Goal: Communication & Community: Answer question/provide support

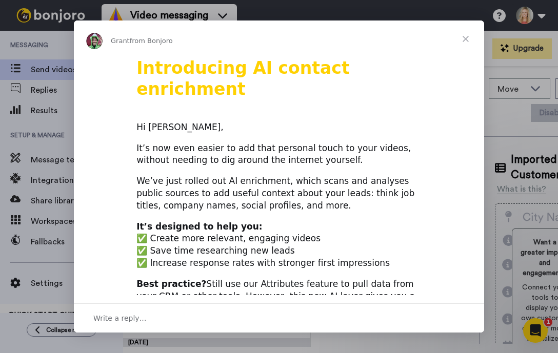
click at [468, 38] on span "Close" at bounding box center [465, 39] width 37 height 37
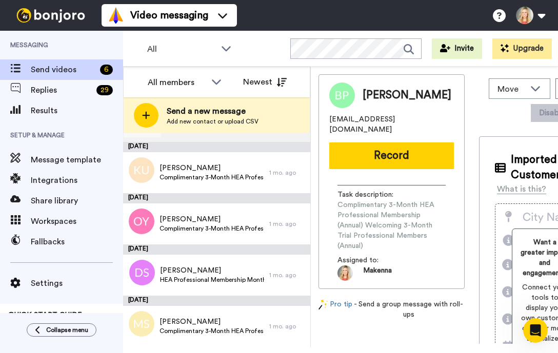
scroll to position [94, 0]
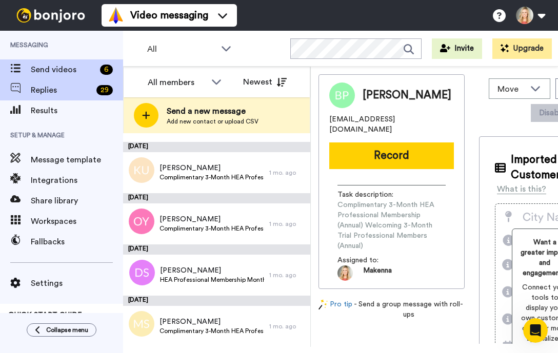
click at [97, 89] on div "29" at bounding box center [104, 90] width 16 height 10
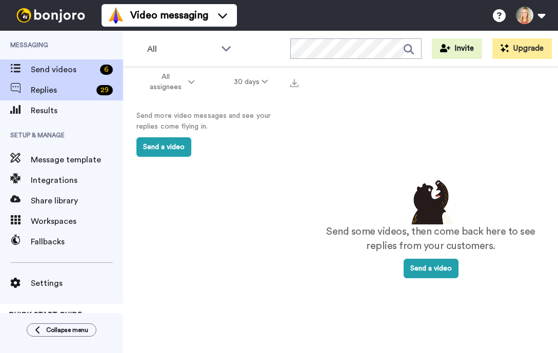
click at [93, 66] on span "Send videos" at bounding box center [63, 70] width 65 height 12
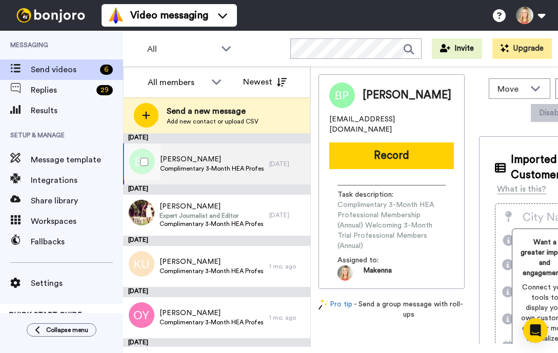
click at [194, 168] on span "Complimentary 3-Month HEA Professional Membership (Annual) Welcoming 3-Month Tr…" at bounding box center [212, 169] width 105 height 8
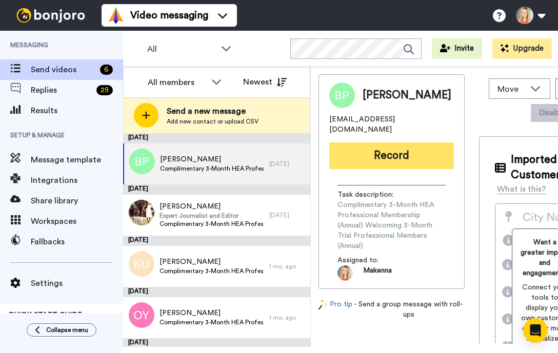
click at [368, 152] on button "Record" at bounding box center [391, 155] width 125 height 27
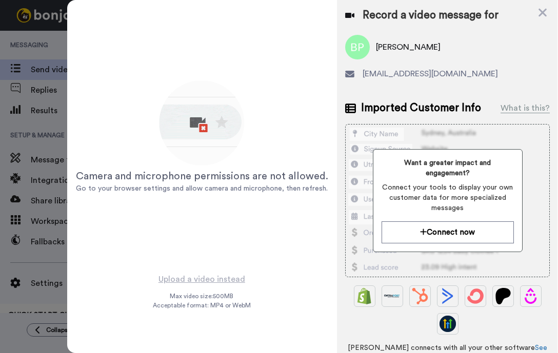
click at [200, 132] on img at bounding box center [202, 124] width 90 height 90
click at [272, 183] on div "Camera and microphone permissions are not allowed. Go to your browser settings …" at bounding box center [202, 181] width 252 height 25
click at [542, 14] on icon at bounding box center [542, 12] width 10 height 13
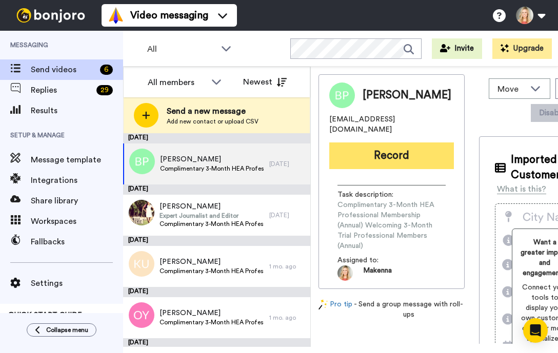
click at [356, 153] on button "Record" at bounding box center [391, 155] width 125 height 27
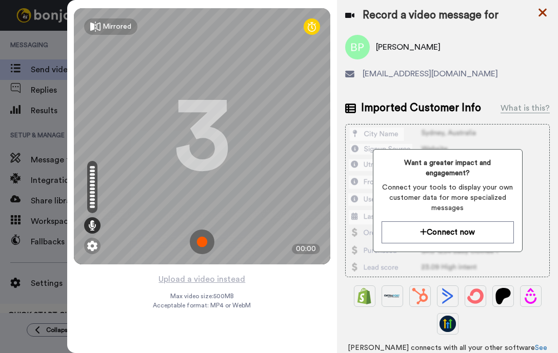
click at [541, 11] on icon at bounding box center [542, 13] width 8 height 8
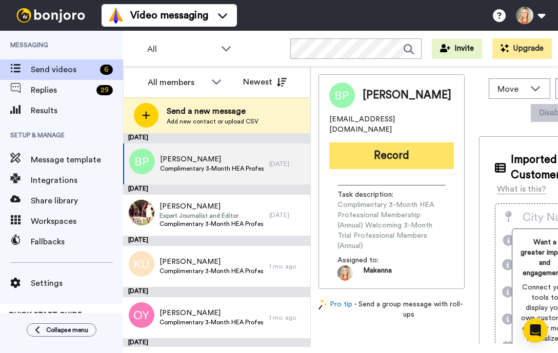
click at [352, 156] on button "Record" at bounding box center [391, 155] width 125 height 27
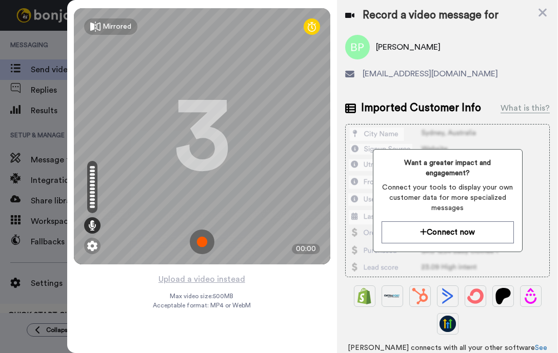
click at [201, 238] on img at bounding box center [202, 242] width 25 height 25
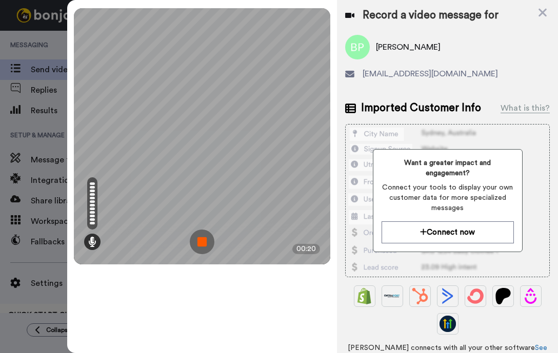
click at [198, 237] on img at bounding box center [202, 242] width 25 height 25
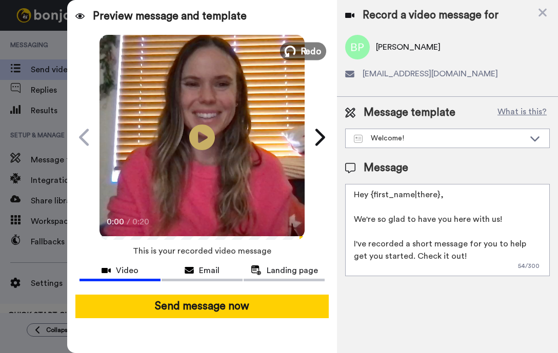
click at [311, 52] on span "Redo" at bounding box center [311, 50] width 22 height 13
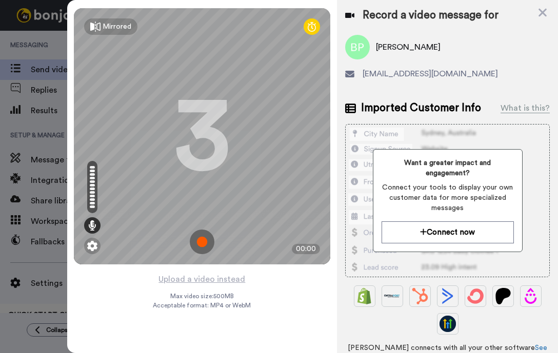
click at [201, 244] on img at bounding box center [202, 242] width 25 height 25
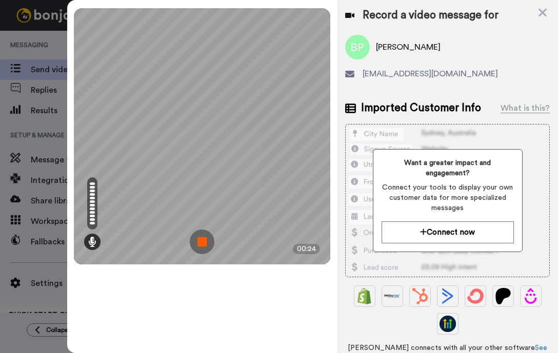
click at [204, 248] on img at bounding box center [202, 242] width 25 height 25
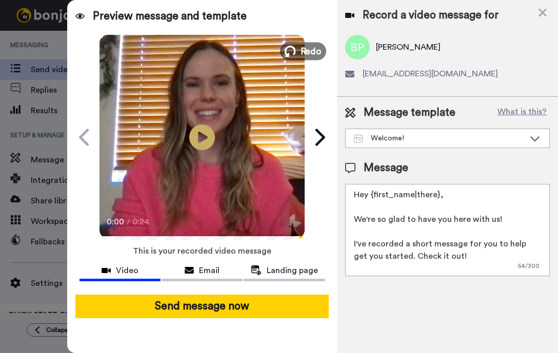
click at [304, 51] on span "Redo" at bounding box center [311, 50] width 22 height 13
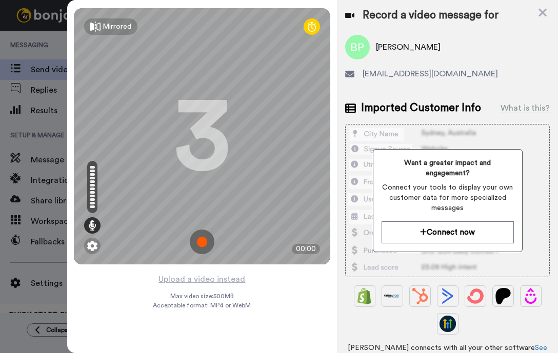
click at [201, 242] on img at bounding box center [202, 242] width 25 height 25
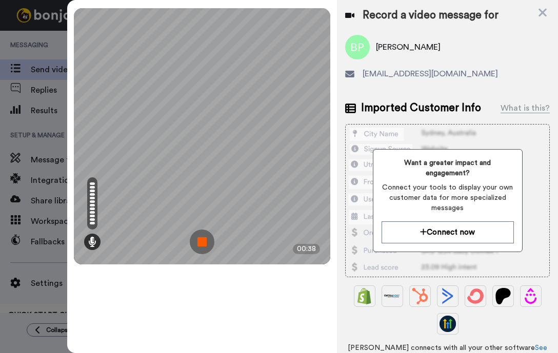
click at [203, 240] on img at bounding box center [202, 242] width 25 height 25
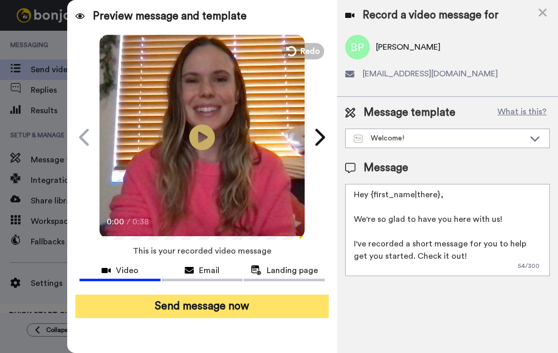
click at [193, 313] on button "Send message now" at bounding box center [202, 307] width 254 height 24
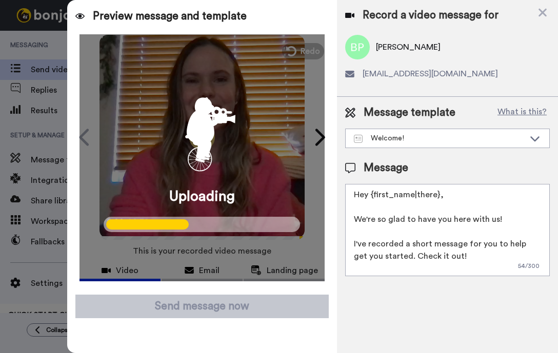
click at [438, 197] on textarea "Hey {first_name|there}, We're so glad to have you here with us! I've recorded a…" at bounding box center [447, 230] width 204 height 92
drag, startPoint x: 438, startPoint y: 197, endPoint x: 372, endPoint y: 193, distance: 66.2
click at [372, 193] on textarea "Hey {first_name|there}, We're so glad to have you here with us! I've recorded a…" at bounding box center [447, 230] width 204 height 92
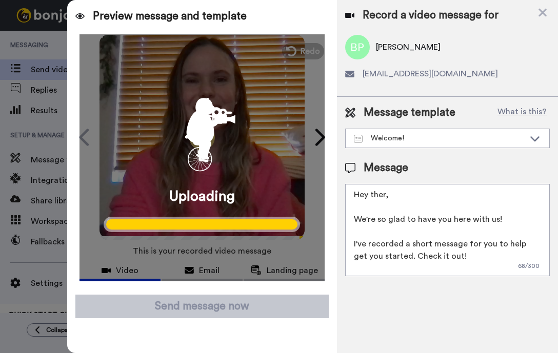
type textarea "Hey ther , We're so glad to have you here with us! I've recorded a short messag…"
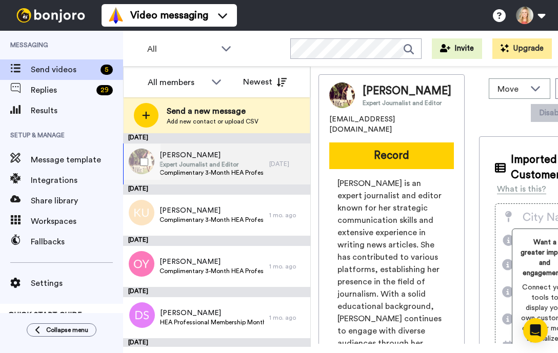
click at [248, 173] on span "Complimentary 3-Month HEA Professional Membership (Monthly) Welcoming 3-Month T…" at bounding box center [211, 173] width 105 height 8
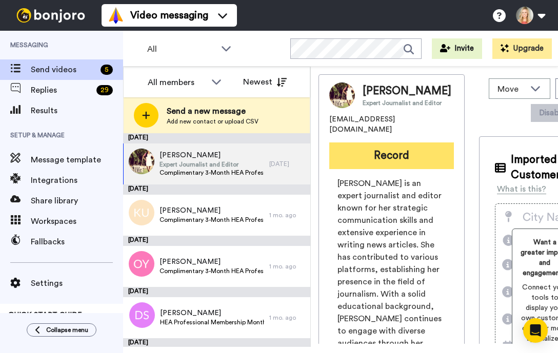
click at [368, 162] on button "Record" at bounding box center [391, 155] width 125 height 27
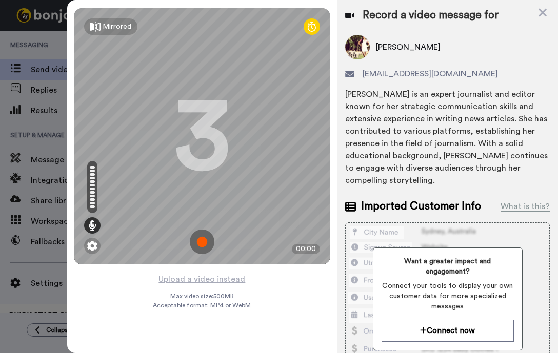
click at [199, 242] on img at bounding box center [202, 242] width 25 height 25
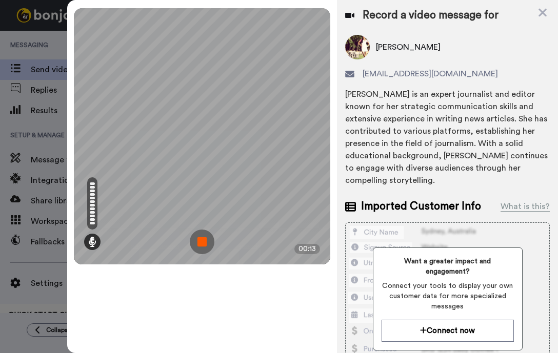
click at [199, 242] on img at bounding box center [202, 242] width 25 height 25
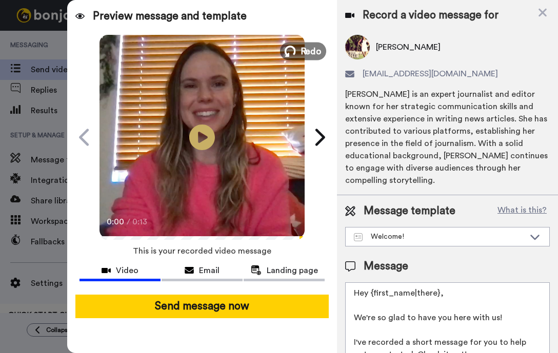
click at [297, 46] on button "Redo" at bounding box center [303, 51] width 46 height 18
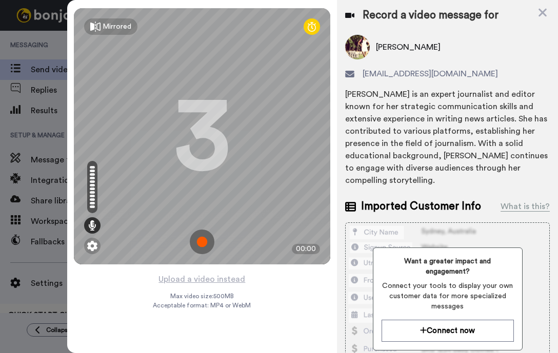
click at [199, 244] on img at bounding box center [202, 242] width 25 height 25
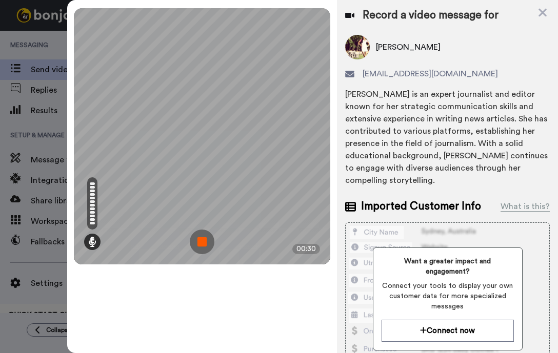
click at [199, 244] on img at bounding box center [202, 242] width 25 height 25
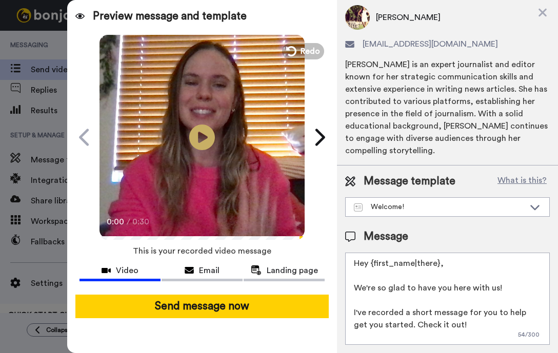
scroll to position [36, 0]
click at [437, 259] on textarea "Hey {first_name|there}, We're so glad to have you here with us! I've recorded a…" at bounding box center [447, 299] width 204 height 92
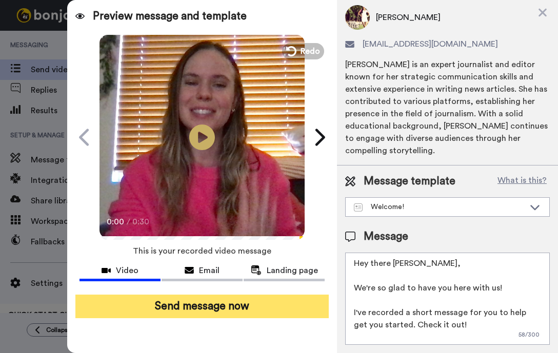
type textarea "Hey there McKenzie, We're so glad to have you here with us! I've recorded a sho…"
click at [235, 303] on button "Send message now" at bounding box center [202, 307] width 254 height 24
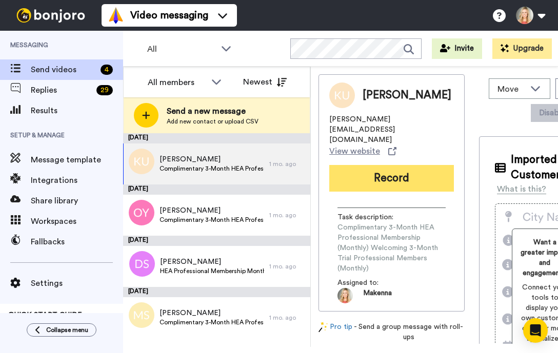
click at [393, 167] on button "Record" at bounding box center [391, 178] width 125 height 27
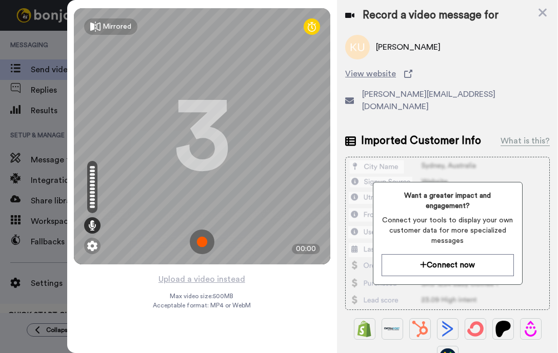
click at [204, 239] on img at bounding box center [202, 242] width 25 height 25
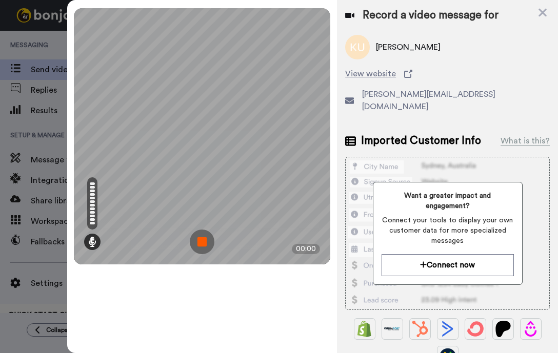
click at [194, 248] on img at bounding box center [202, 242] width 25 height 25
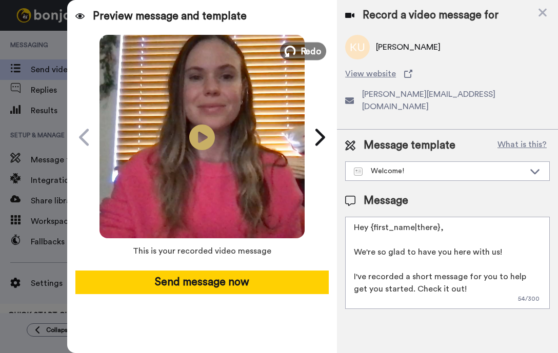
click at [302, 53] on span "Redo" at bounding box center [311, 50] width 22 height 13
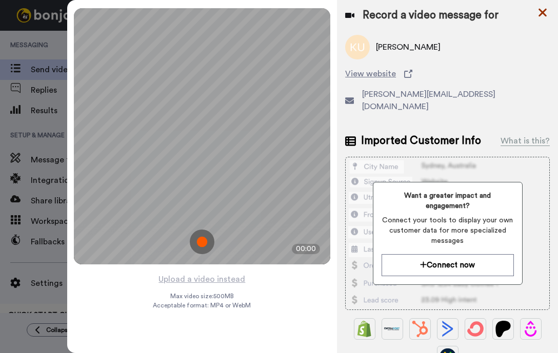
click at [541, 13] on icon at bounding box center [542, 13] width 8 height 8
click at [541, 13] on button at bounding box center [529, 15] width 39 height 23
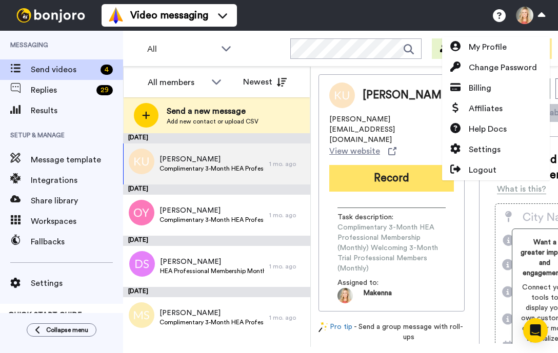
click at [382, 168] on button "Record" at bounding box center [391, 178] width 125 height 27
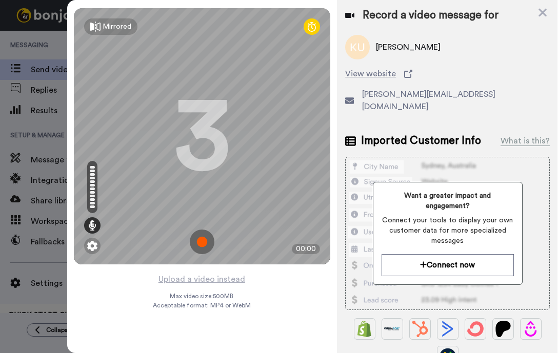
click at [199, 242] on img at bounding box center [202, 242] width 25 height 25
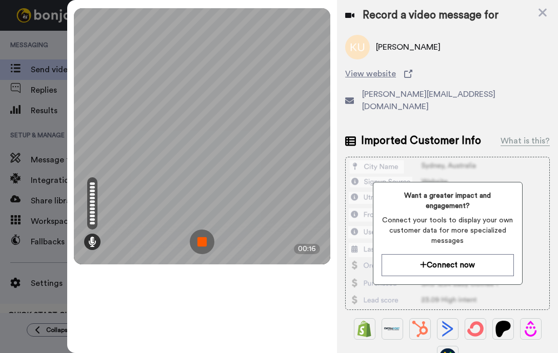
click at [207, 234] on img at bounding box center [202, 242] width 25 height 25
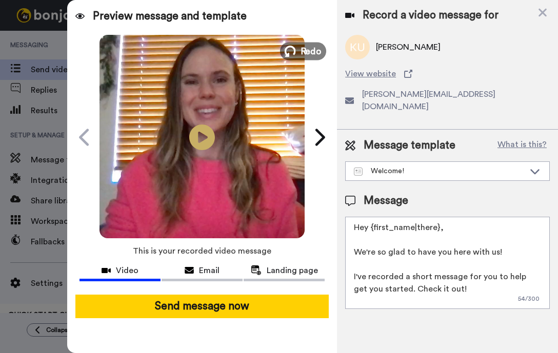
click at [302, 47] on span "Redo" at bounding box center [311, 50] width 22 height 13
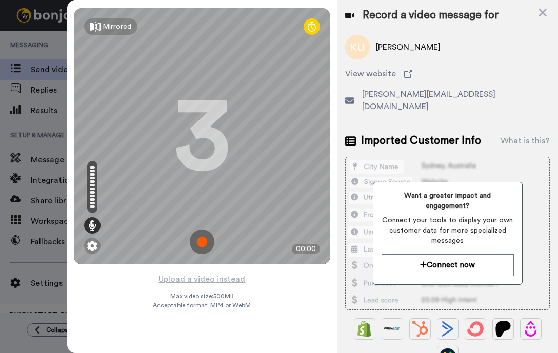
click at [203, 239] on img at bounding box center [202, 242] width 25 height 25
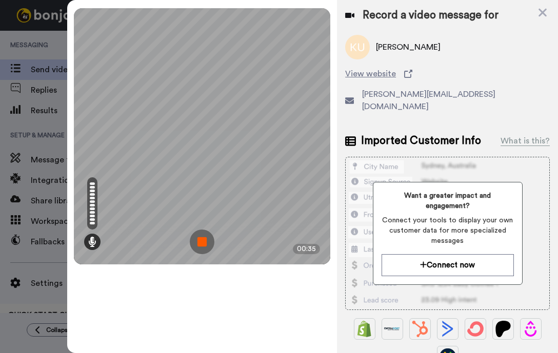
click at [204, 242] on img at bounding box center [202, 242] width 25 height 25
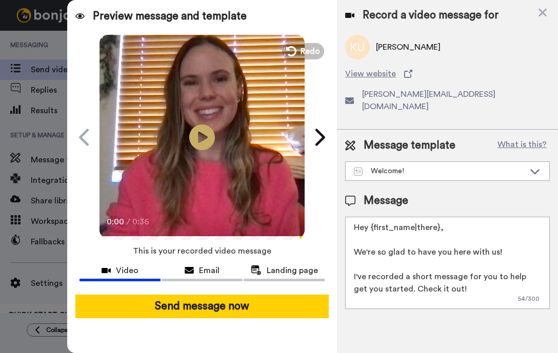
click at [436, 217] on textarea "Hey {first_name|there}, We're so glad to have you here with us! I've recorded a…" at bounding box center [447, 263] width 204 height 92
type textarea "Hey there Kate, We're so glad to have you here with us! I've recorded a short m…"
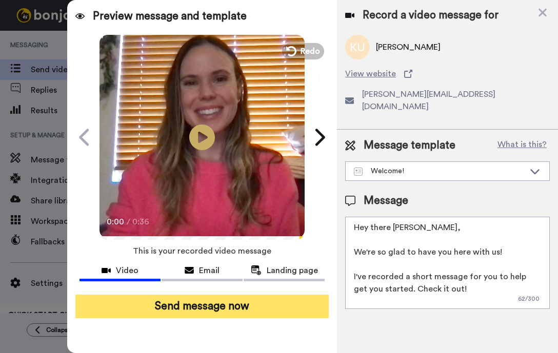
click at [272, 311] on button "Send message now" at bounding box center [202, 307] width 254 height 24
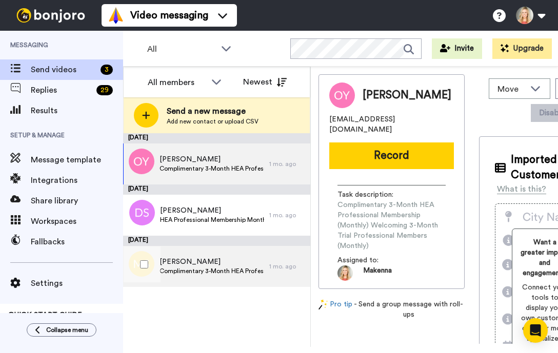
click at [219, 281] on div "Marie Sporich Complimentary 3-Month HEA Professional Membership (Monthly) Welco…" at bounding box center [196, 266] width 146 height 41
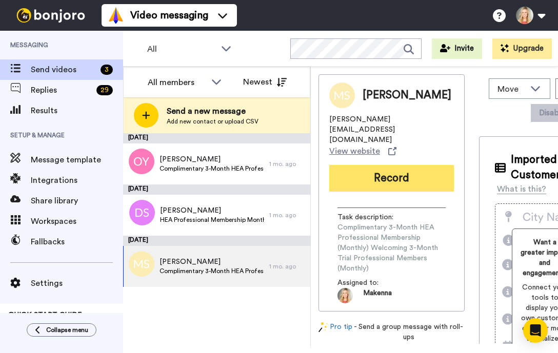
click at [377, 165] on button "Record" at bounding box center [391, 178] width 125 height 27
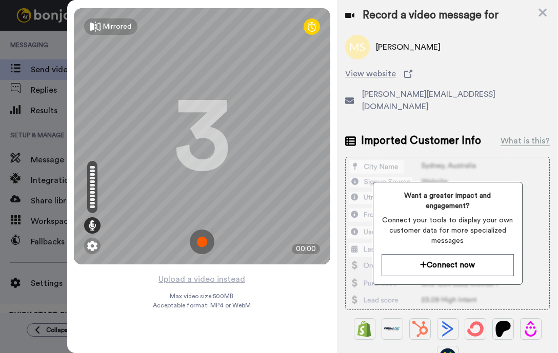
click at [201, 243] on img at bounding box center [202, 242] width 25 height 25
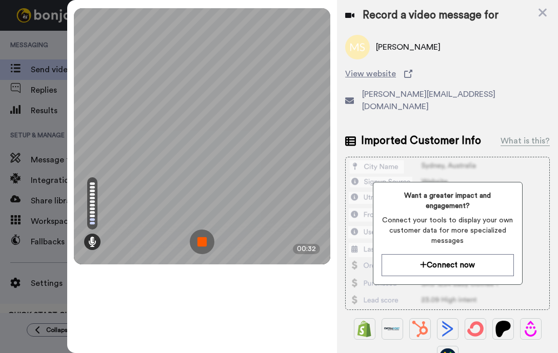
click at [200, 241] on img at bounding box center [202, 242] width 25 height 25
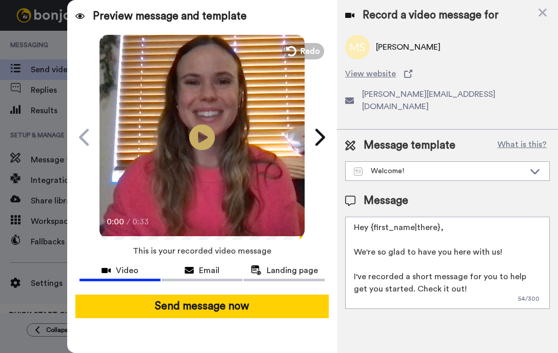
click at [436, 218] on textarea "Hey {first_name|there}, We're so glad to have you here with us! I've recorded a…" at bounding box center [447, 263] width 204 height 92
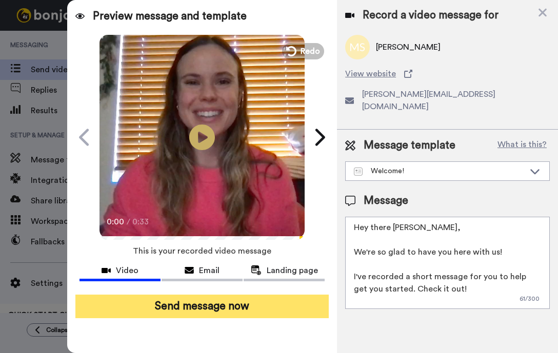
type textarea "Hey there Marie, We're so glad to have you here with us! I've recorded a short …"
click at [260, 305] on button "Send message now" at bounding box center [202, 307] width 254 height 24
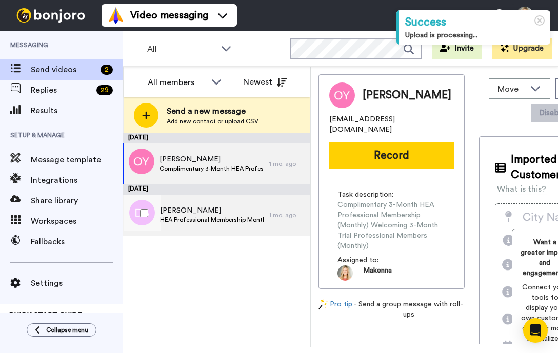
click at [218, 218] on span "HEA Professional Membership Monthly Welcome to the Pro Membership (Monthly)" at bounding box center [212, 220] width 104 height 8
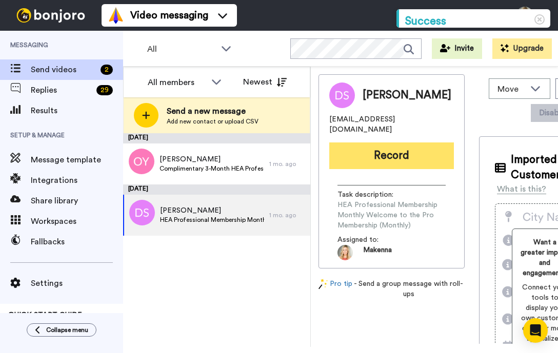
click at [373, 152] on button "Record" at bounding box center [391, 155] width 125 height 27
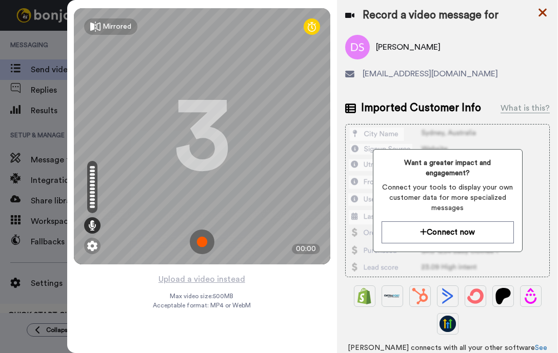
click at [541, 13] on icon at bounding box center [542, 13] width 8 height 8
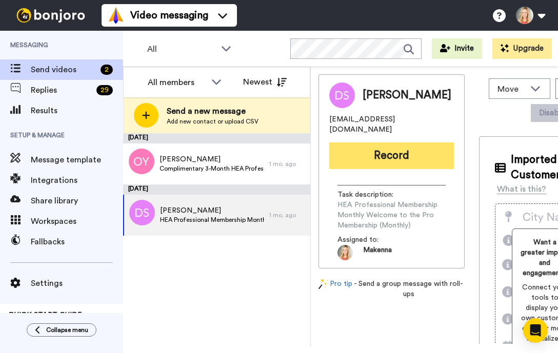
click at [354, 157] on button "Record" at bounding box center [391, 155] width 125 height 27
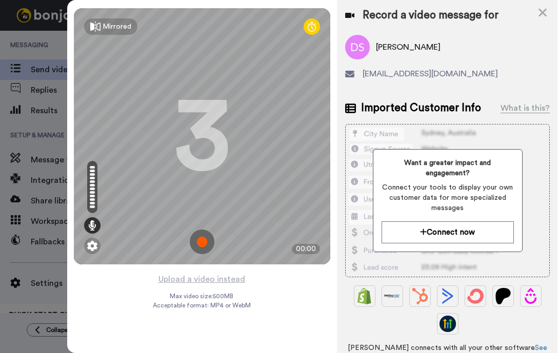
click at [201, 244] on img at bounding box center [202, 242] width 25 height 25
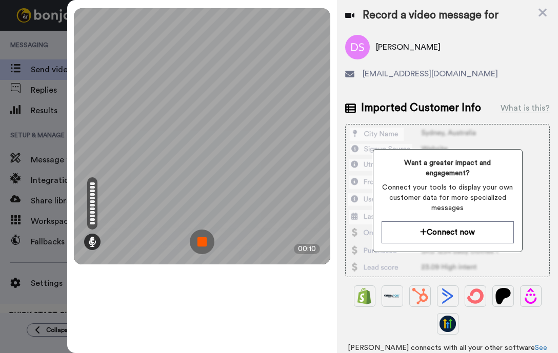
click at [201, 244] on img at bounding box center [202, 242] width 25 height 25
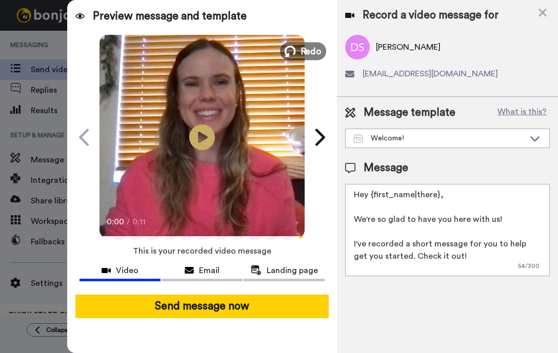
click at [310, 49] on span "Redo" at bounding box center [311, 50] width 22 height 13
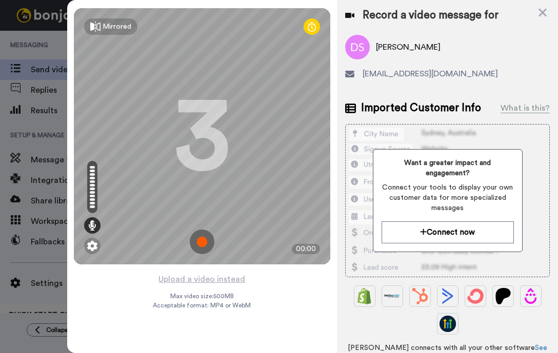
click at [200, 244] on img at bounding box center [202, 242] width 25 height 25
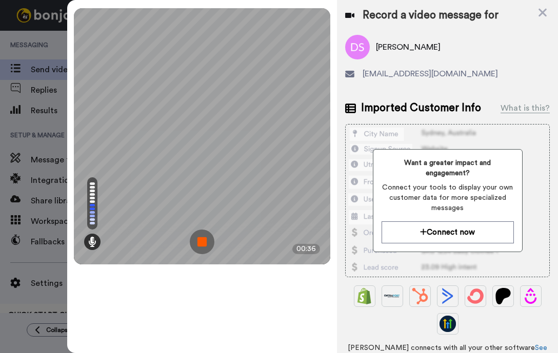
click at [201, 243] on img at bounding box center [202, 242] width 25 height 25
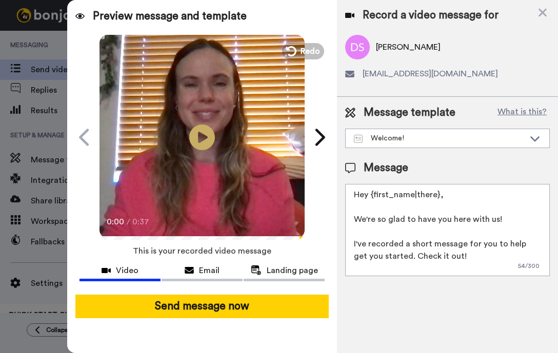
drag, startPoint x: 437, startPoint y: 195, endPoint x: 371, endPoint y: 194, distance: 65.6
click at [371, 194] on textarea "Hey {first_name|there}, We're so glad to have you here with us! I've recorded a…" at bounding box center [447, 230] width 204 height 92
type textarea "Hey There [PERSON_NAME], We're so glad to have you here with us! I've recorded …"
click at [321, 137] on icon at bounding box center [319, 137] width 16 height 19
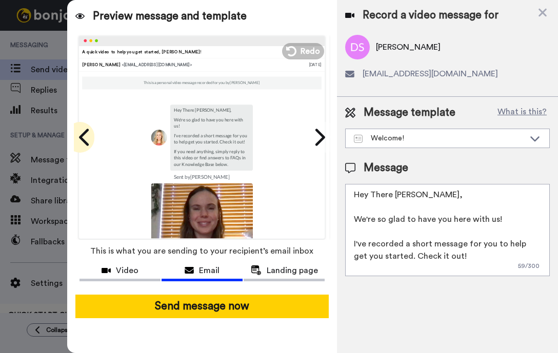
click at [81, 137] on icon at bounding box center [84, 137] width 10 height 17
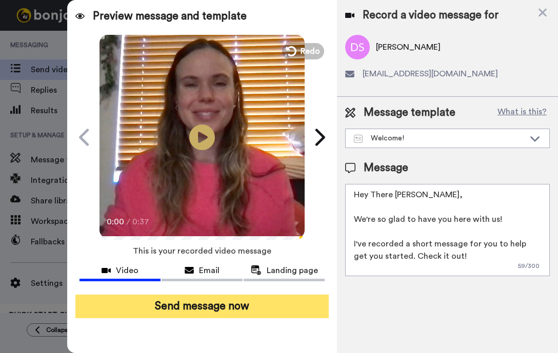
click at [206, 309] on button "Send message now" at bounding box center [202, 307] width 254 height 24
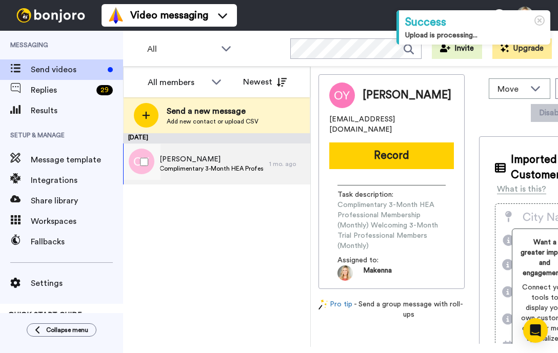
click at [204, 168] on span "Complimentary 3-Month HEA Professional Membership (Monthly) Welcoming 3-Month T…" at bounding box center [211, 169] width 105 height 8
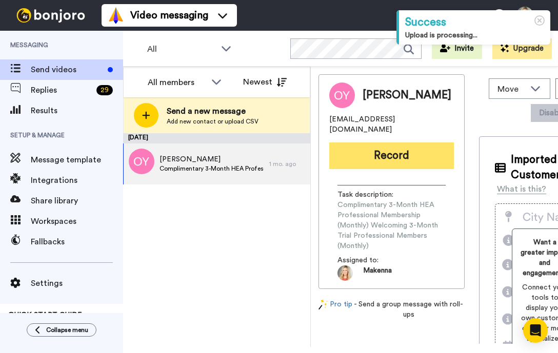
click at [392, 148] on button "Record" at bounding box center [391, 155] width 125 height 27
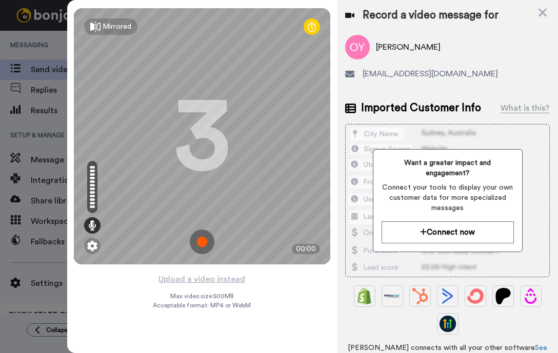
click at [204, 240] on img at bounding box center [202, 242] width 25 height 25
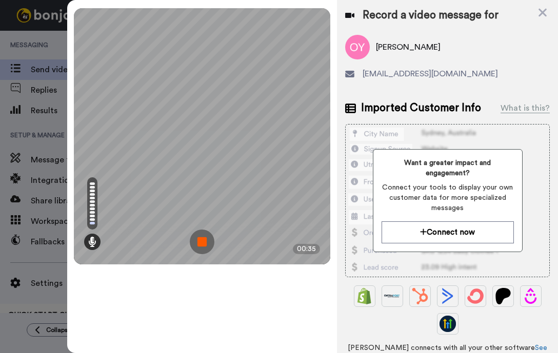
click at [204, 240] on img at bounding box center [202, 242] width 25 height 25
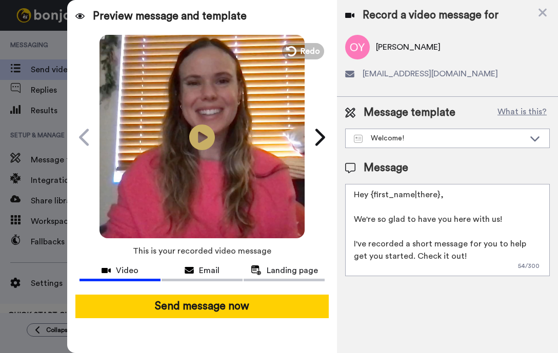
click at [437, 197] on textarea "Hey {first_name|there}, We're so glad to have you here with us! I've recorded a…" at bounding box center [447, 230] width 204 height 92
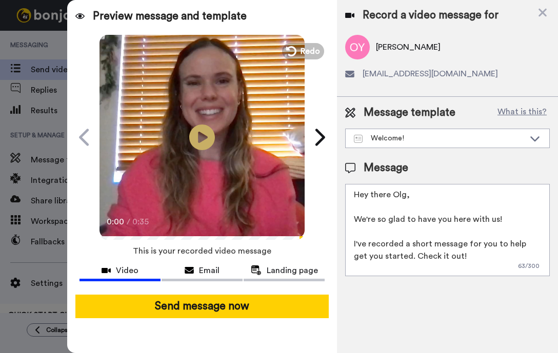
type textarea "Hey there [PERSON_NAME], We're so glad to have you here with us! I've recorded …"
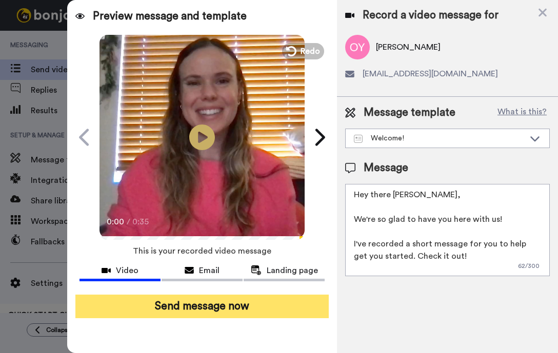
click at [241, 306] on button "Send message now" at bounding box center [202, 307] width 254 height 24
